Goal: Navigation & Orientation: Find specific page/section

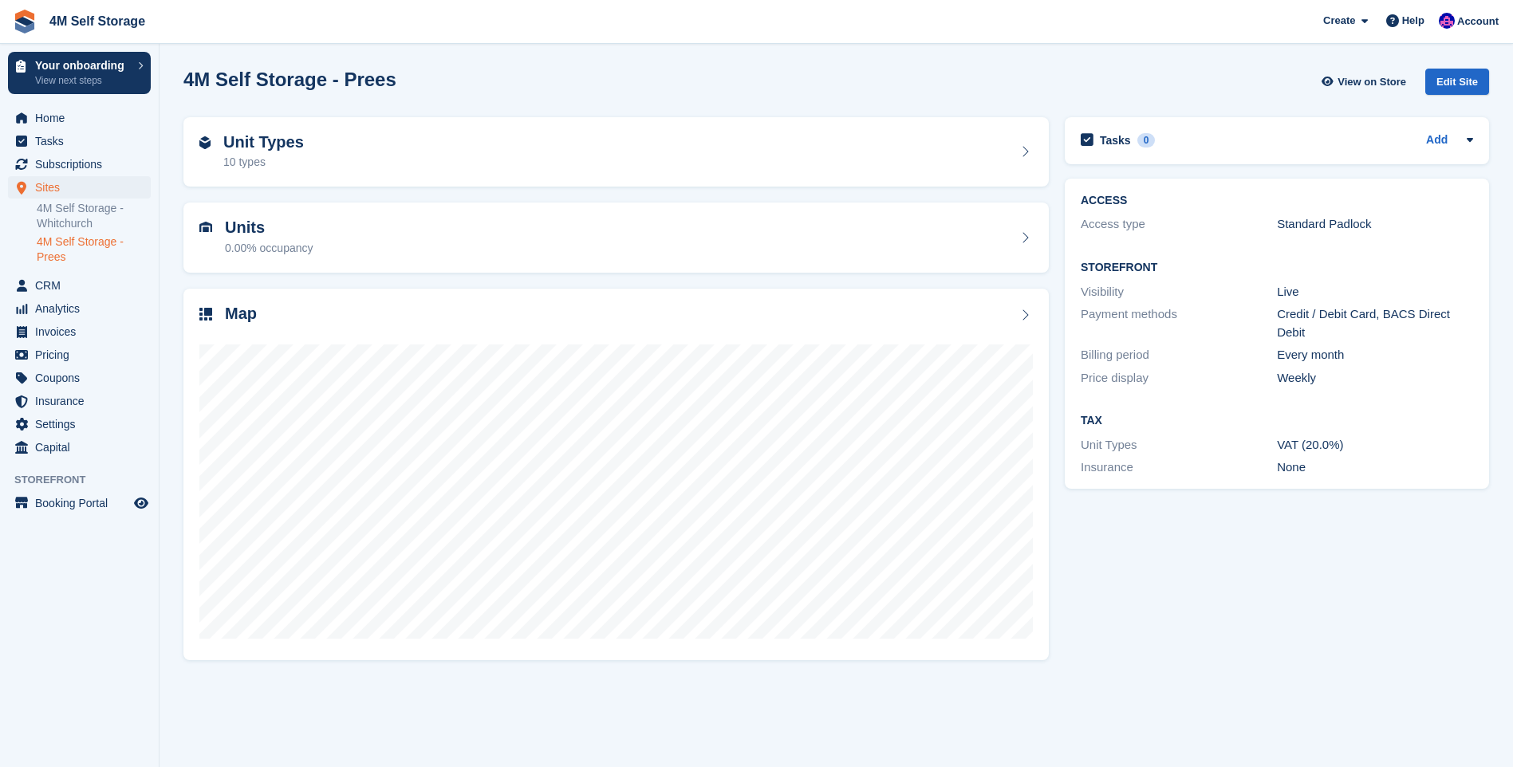
click at [59, 254] on link "4M Self Storage - Prees" at bounding box center [94, 249] width 114 height 30
click at [86, 213] on link "4M Self Storage - Whitchurch" at bounding box center [94, 216] width 114 height 30
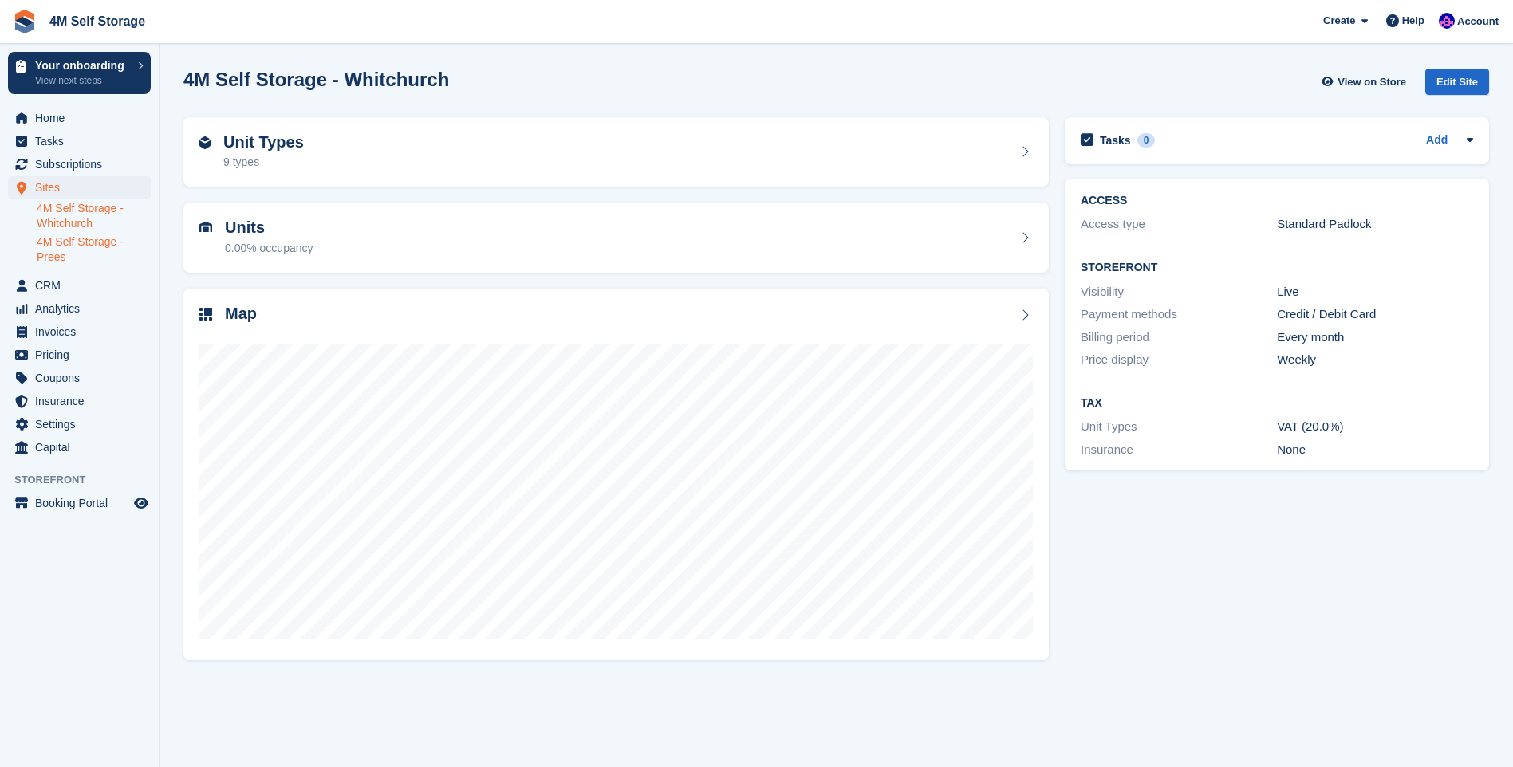
click at [78, 246] on link "4M Self Storage - Prees" at bounding box center [94, 249] width 114 height 30
